Goal: Information Seeking & Learning: Learn about a topic

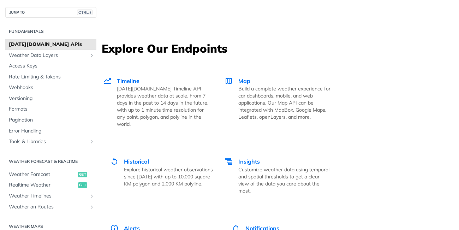
click at [160, 132] on link "Timeline Tomorrow.io Timeline API provides weather data at scale. From 7 days i…" at bounding box center [159, 102] width 114 height 81
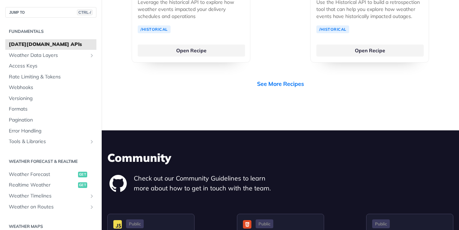
scroll to position [2098, 0]
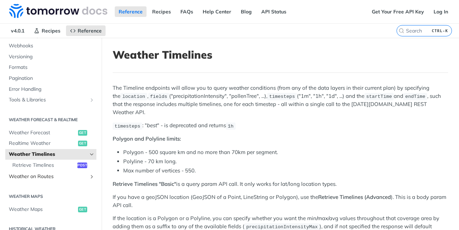
scroll to position [77, 0]
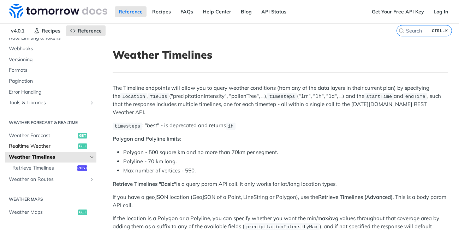
click at [35, 145] on span "Realtime Weather" at bounding box center [42, 146] width 67 height 7
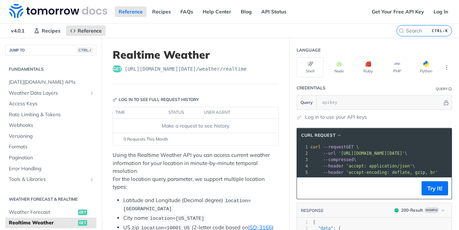
click at [215, 177] on p "Using the Realtime Weather API you can access current weather information for y…" at bounding box center [196, 171] width 166 height 40
click at [135, 67] on span "[URL][DOMAIN_NAME][DATE] /weather/realtime" at bounding box center [186, 68] width 122 height 7
copy span "[URL][DOMAIN_NAME][DATE]"
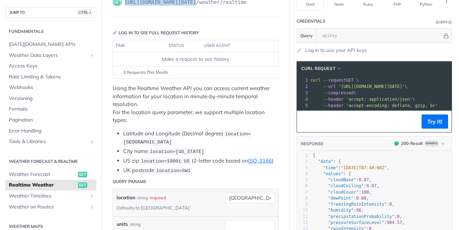
scroll to position [68, 0]
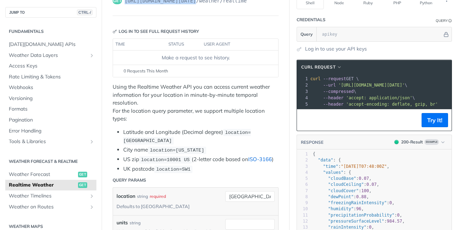
click at [266, 159] on link "ISO-3166" at bounding box center [260, 159] width 24 height 7
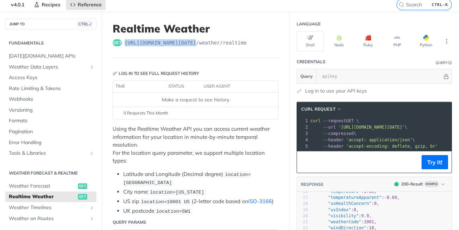
scroll to position [27, 0]
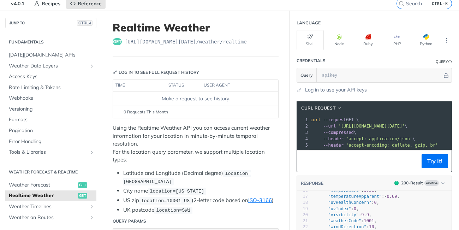
click at [257, 128] on p "Using the Realtime Weather API you can access current weather information for y…" at bounding box center [196, 144] width 166 height 40
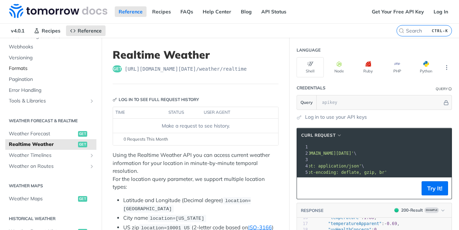
scroll to position [79, 0]
click at [49, 134] on span "Weather Forecast" at bounding box center [42, 133] width 67 height 7
